Goal: Task Accomplishment & Management: Manage account settings

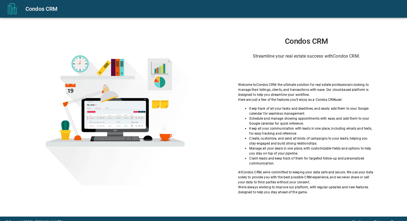
click at [144, 88] on div at bounding box center [117, 117] width 206 height 137
click at [50, 9] on div "Condos CRM" at bounding box center [212, 8] width 375 height 9
click at [11, 9] on icon "menu" at bounding box center [12, 8] width 9 height 11
